Goal: Book appointment/travel/reservation

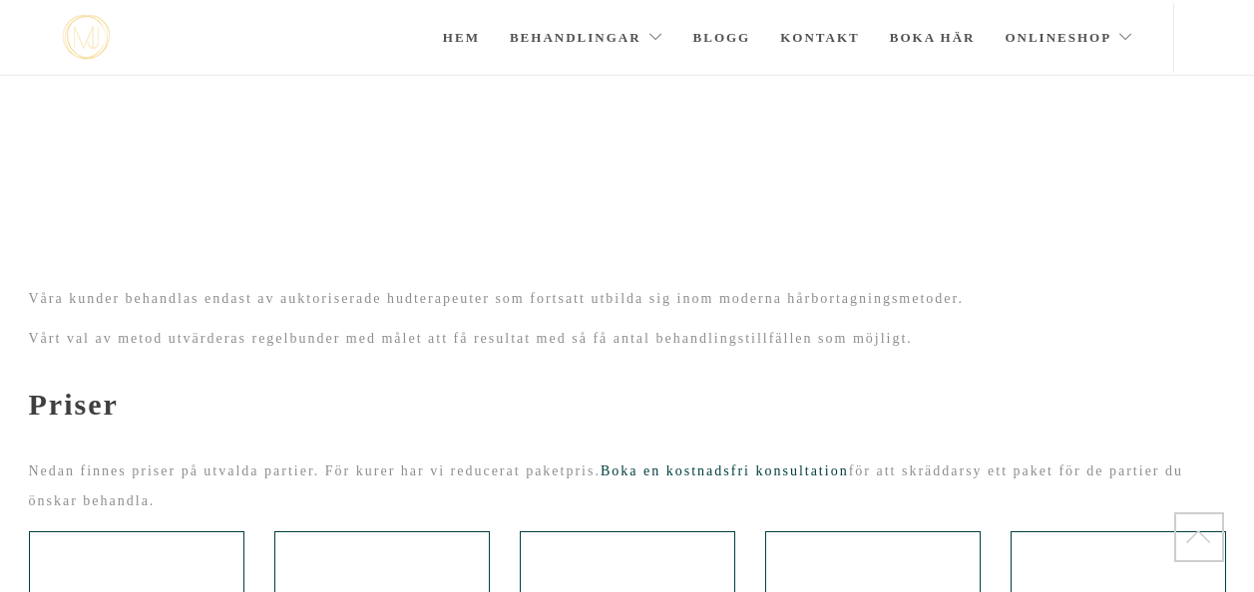
scroll to position [283, 0]
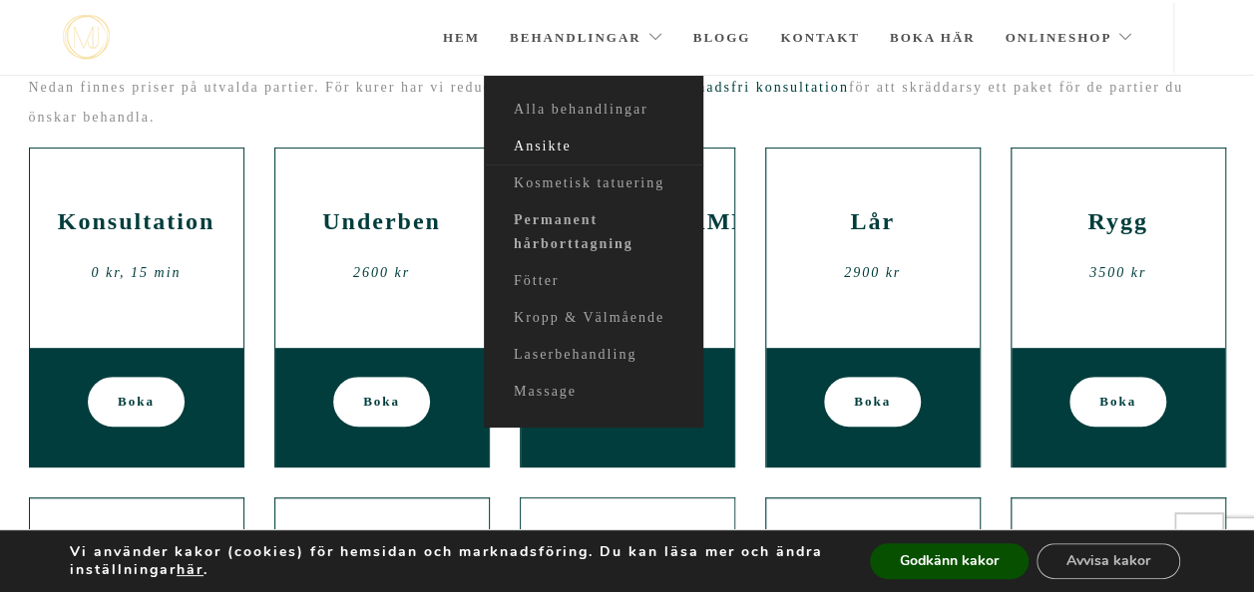
click at [544, 148] on link "Ansikte" at bounding box center [593, 147] width 219 height 37
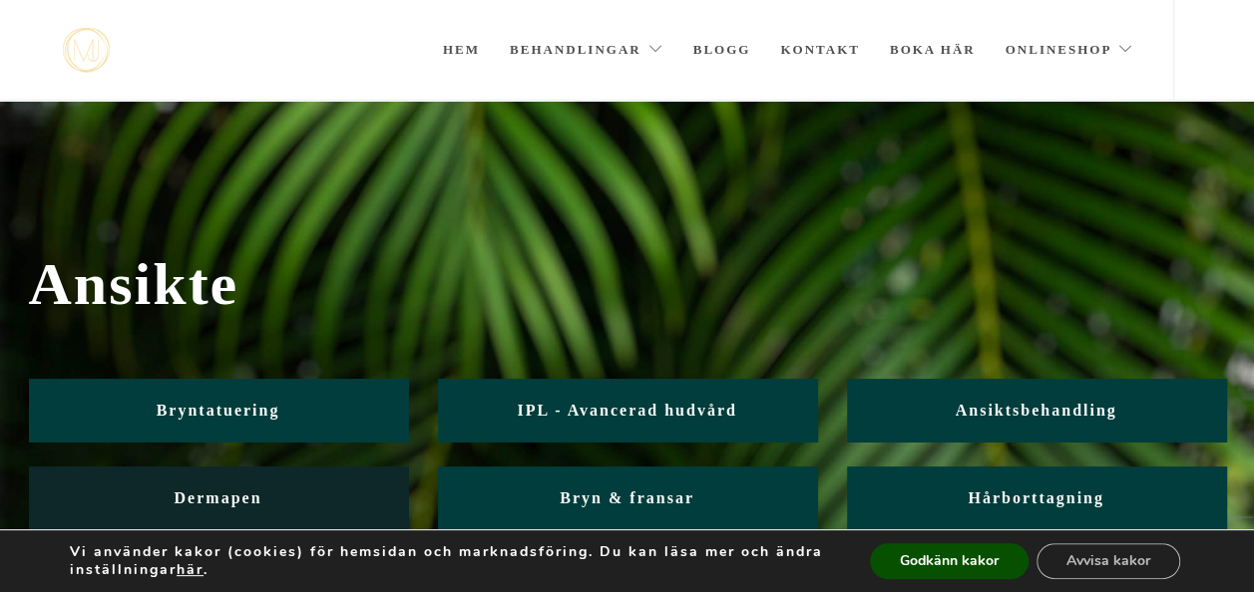
click at [229, 495] on span "Dermapen" at bounding box center [219, 498] width 88 height 17
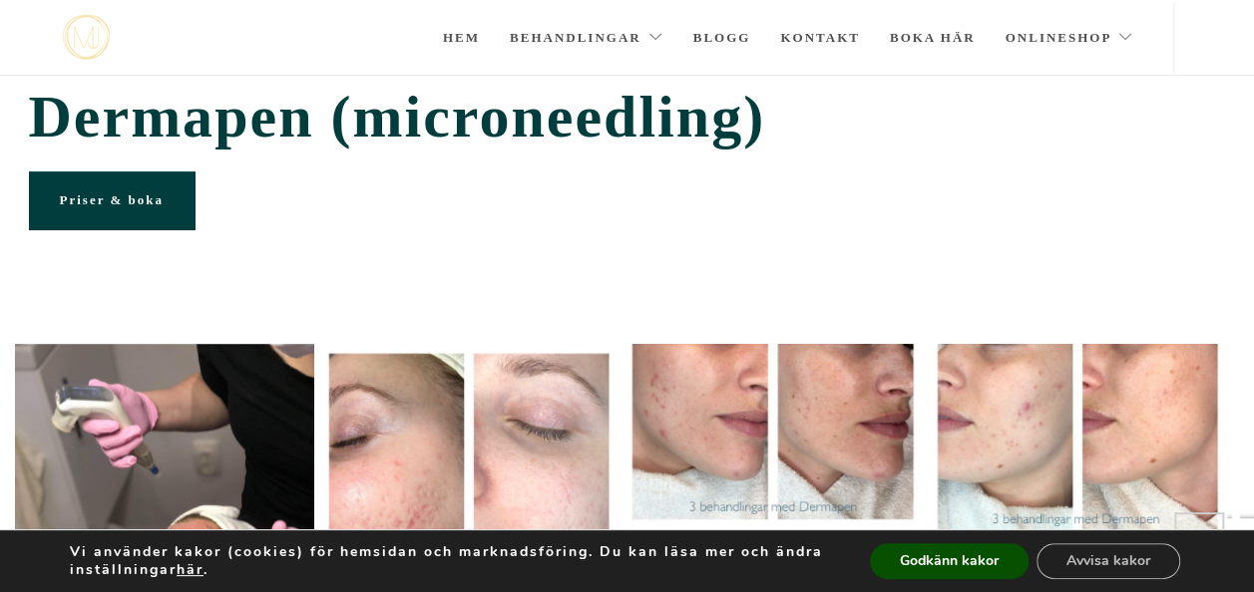
scroll to position [107, 0]
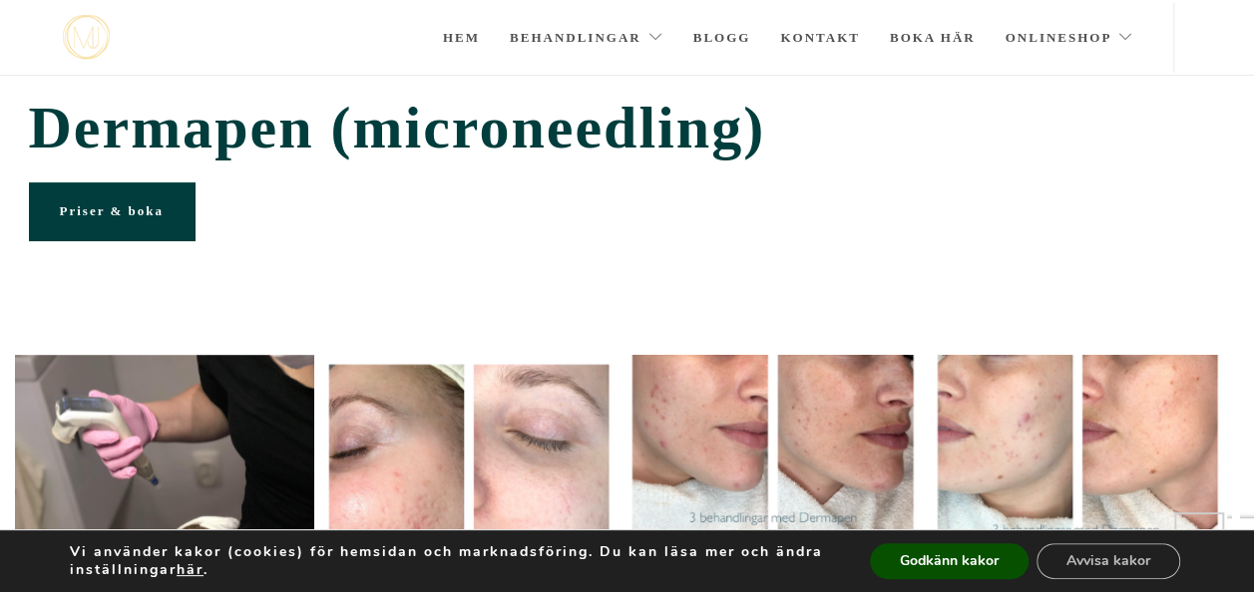
click at [130, 217] on link "Priser & boka" at bounding box center [112, 211] width 166 height 58
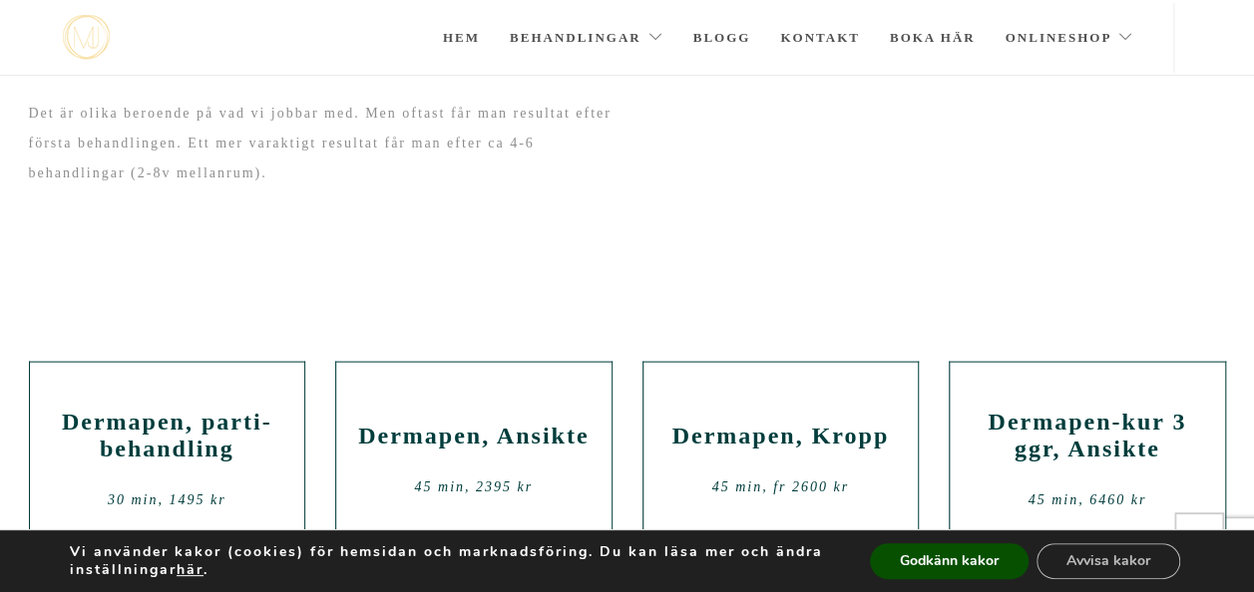
scroll to position [1955, 0]
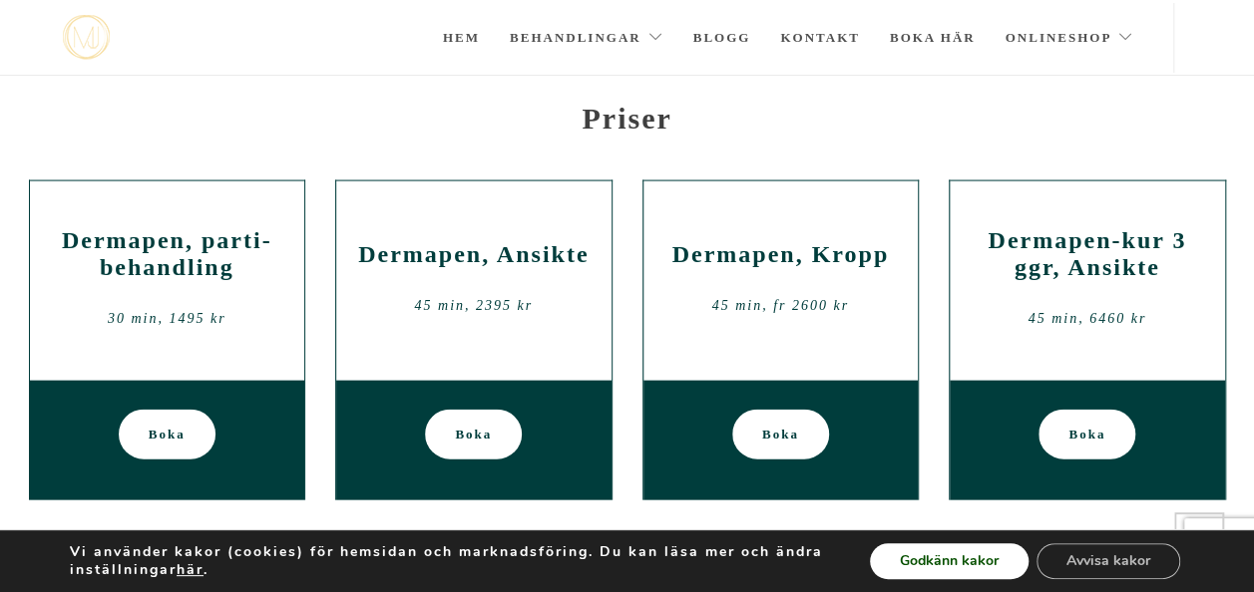
click at [950, 568] on button "Godkänn kakor" at bounding box center [949, 561] width 159 height 36
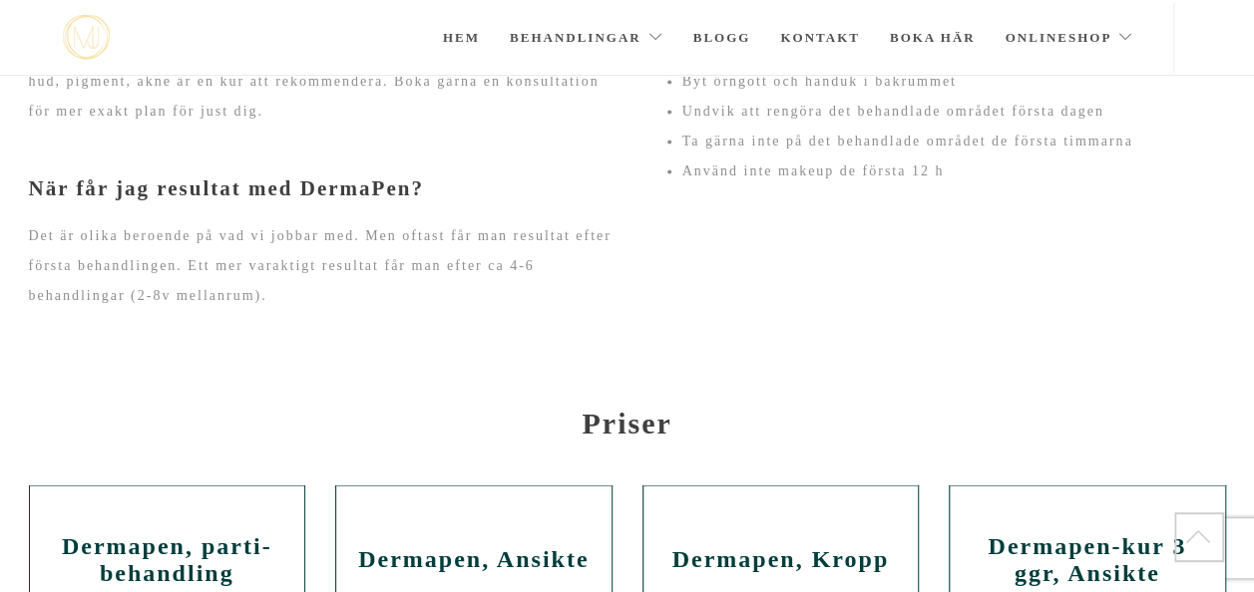
scroll to position [1548, 0]
